Goal: Find specific page/section: Find specific page/section

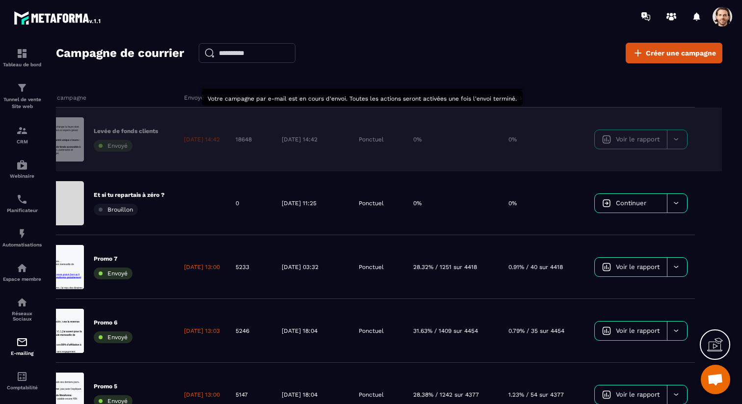
click at [680, 139] on div at bounding box center [677, 139] width 20 height 19
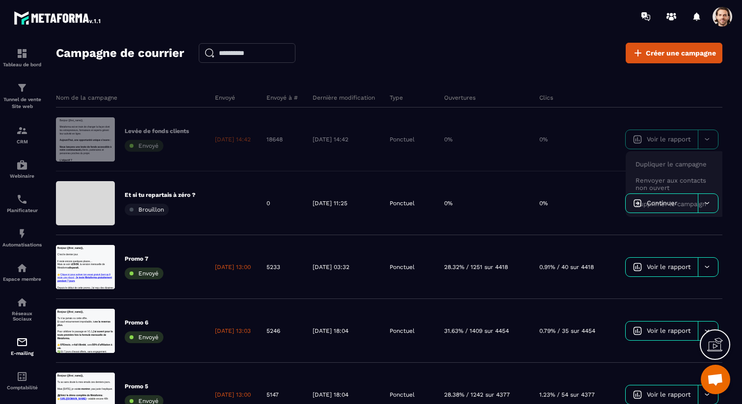
click at [439, 71] on div "Campagne de courrier Créer une campagne Nom de la campagne Envoyé Envoyé à # De…" at bounding box center [389, 228] width 667 height 370
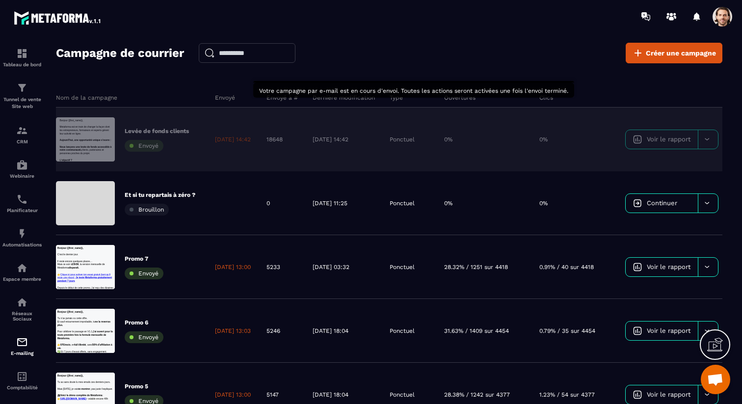
scroll to position [8, 0]
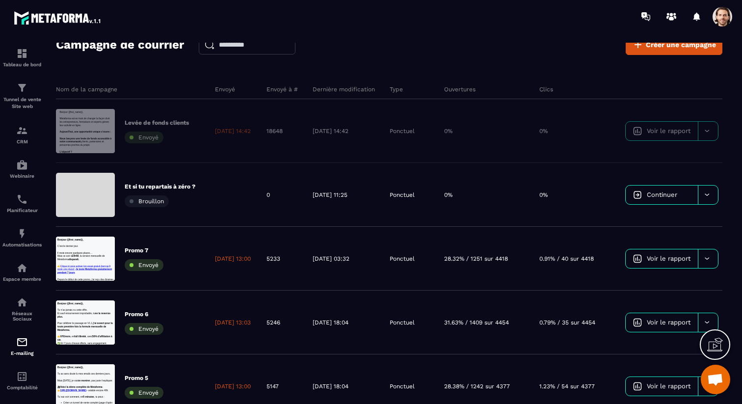
click at [121, 93] on div "Nom de la campagne" at bounding box center [132, 90] width 152 height 20
click at [18, 102] on p "Tunnel de vente Site web" at bounding box center [21, 103] width 39 height 14
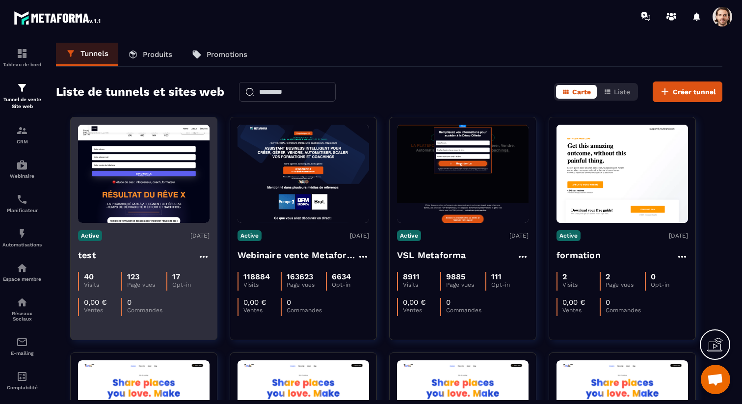
click at [144, 265] on div "40 Visits 123 Page vues 17 Opt-in 0,00 € Ventes 0 Commandes" at bounding box center [144, 291] width 132 height 52
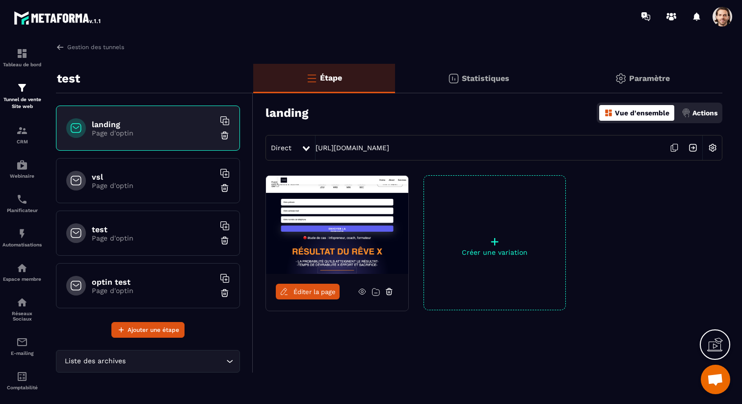
click at [283, 291] on icon at bounding box center [284, 291] width 6 height 6
